Goal: Information Seeking & Learning: Learn about a topic

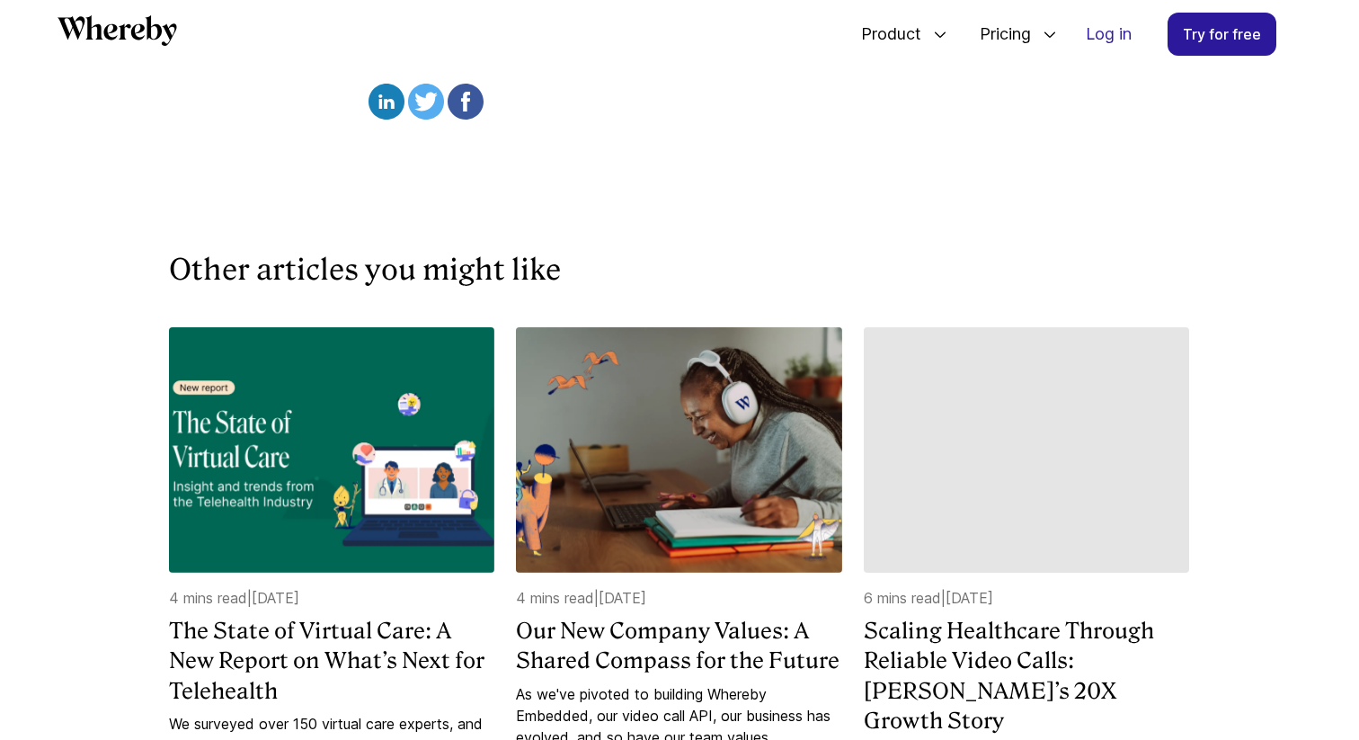
scroll to position [3636, 0]
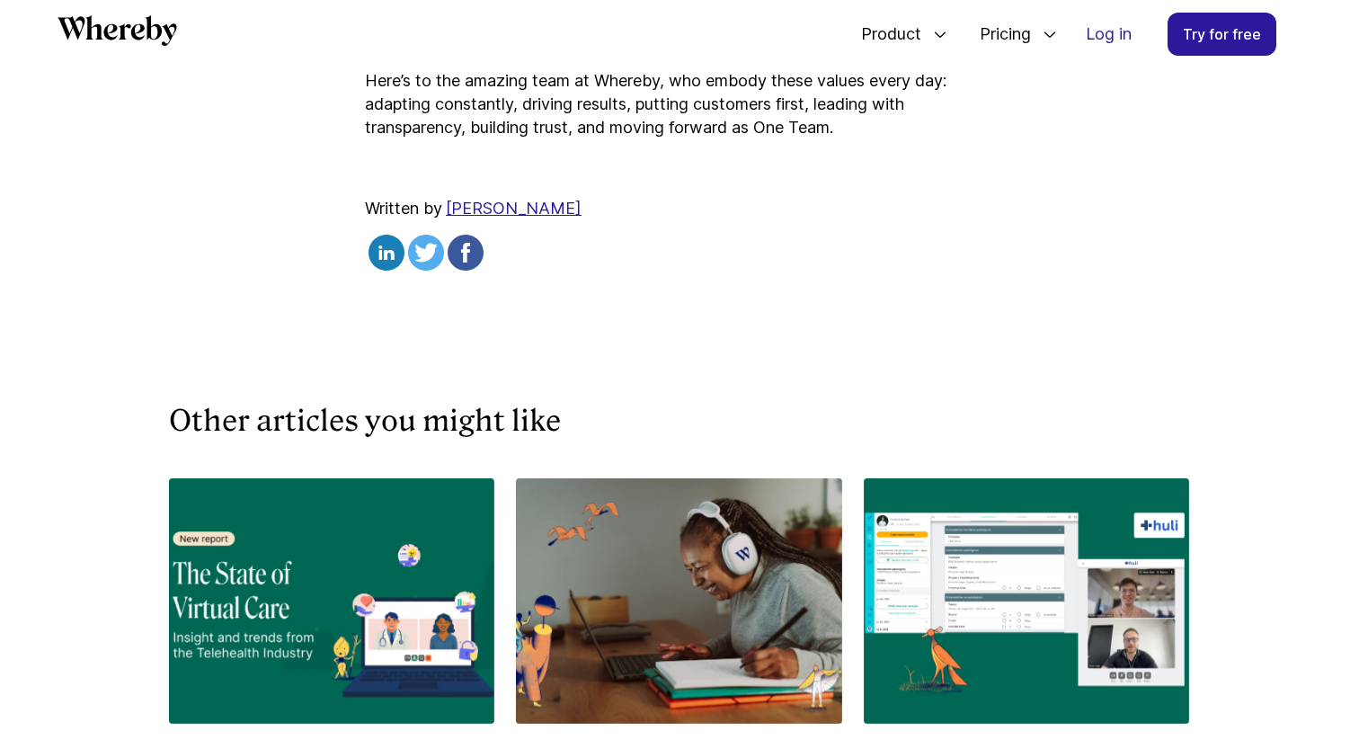
click at [537, 199] on link "[PERSON_NAME]" at bounding box center [514, 208] width 136 height 19
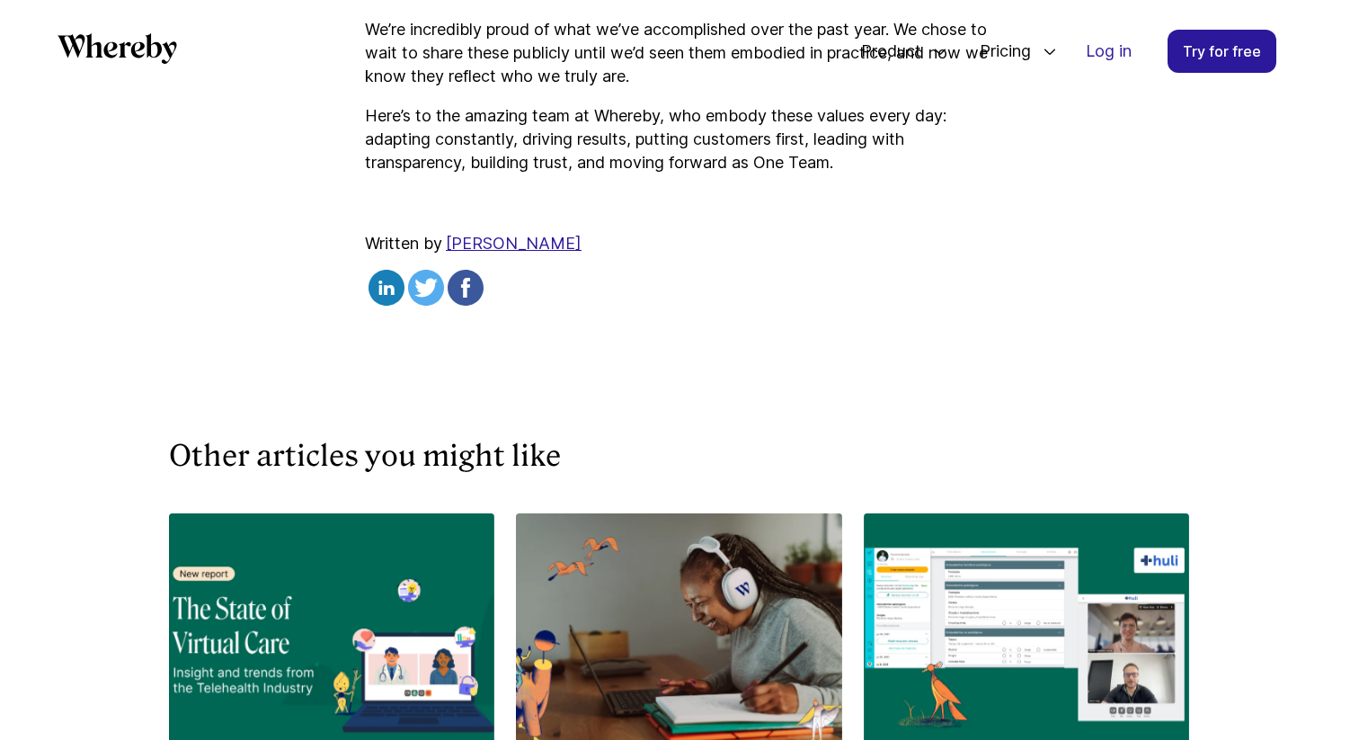
click at [691, 133] on p "Here’s to the amazing team at Whereby, who embody these values every day: adapt…" at bounding box center [679, 139] width 629 height 70
